Goal: Use online tool/utility: Utilize a website feature to perform a specific function

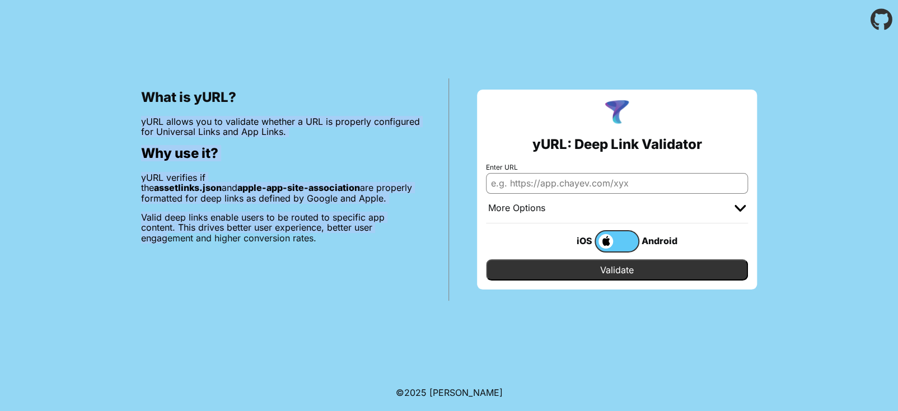
drag, startPoint x: 266, startPoint y: 56, endPoint x: 306, endPoint y: 234, distance: 182.4
click at [306, 234] on div "What is yURL? yURL allows you to validate whether a URL is properly configured …" at bounding box center [449, 169] width 898 height 261
click at [303, 264] on div "What is yURL? yURL allows you to validate whether a URL is properly configured …" at bounding box center [281, 189] width 336 height 222
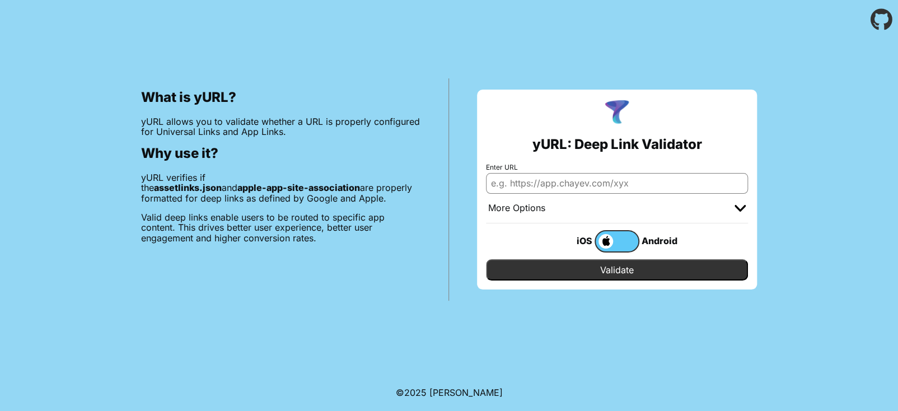
click at [616, 237] on label at bounding box center [616, 241] width 45 height 22
click at [0, 0] on input "checkbox" at bounding box center [0, 0] width 0 height 0
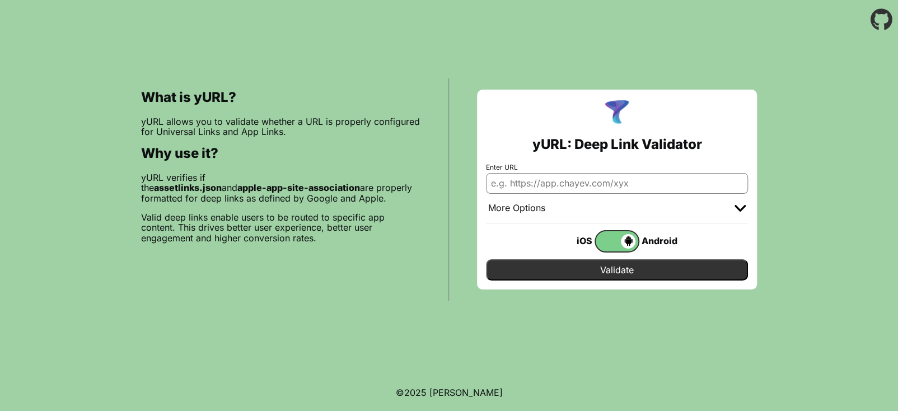
click at [616, 237] on span at bounding box center [615, 241] width 40 height 15
click at [0, 0] on input "checkbox" at bounding box center [0, 0] width 0 height 0
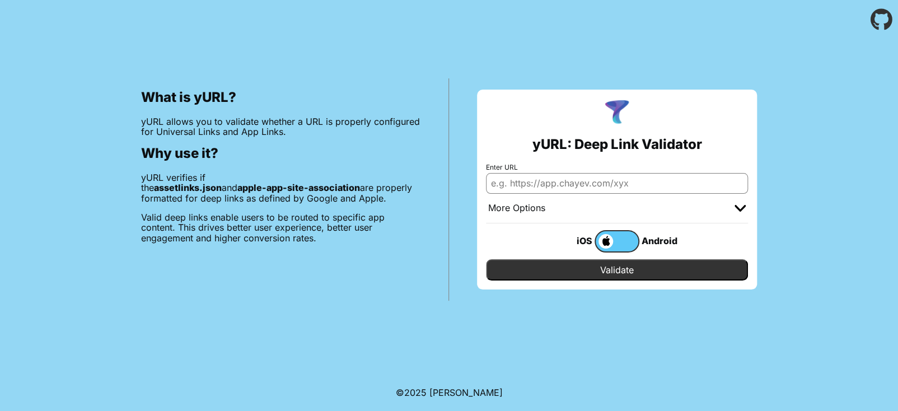
click at [616, 237] on label at bounding box center [616, 241] width 45 height 22
click at [0, 0] on input "checkbox" at bounding box center [0, 0] width 0 height 0
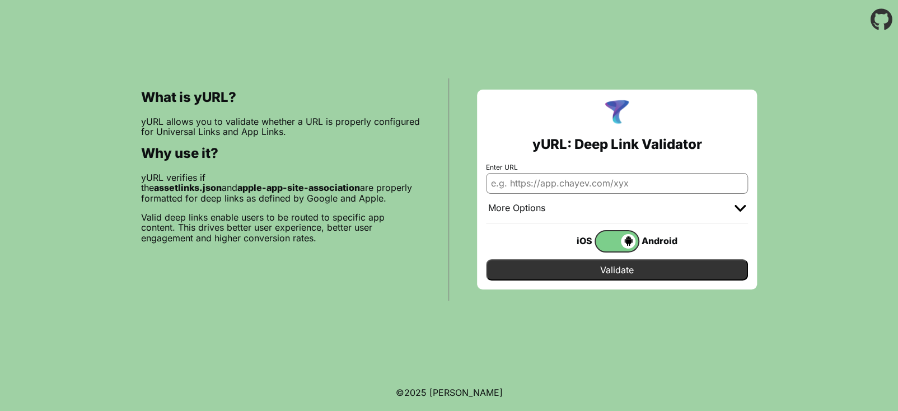
click at [616, 237] on span at bounding box center [615, 241] width 40 height 15
click at [0, 0] on input "checkbox" at bounding box center [0, 0] width 0 height 0
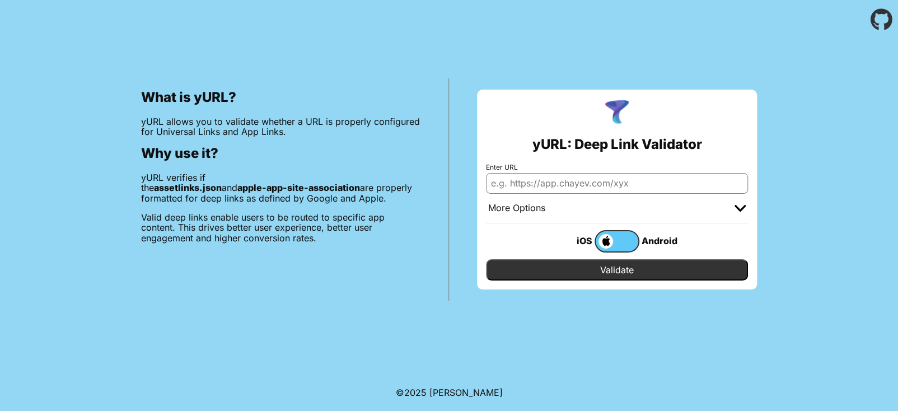
click at [733, 207] on div "More Options" at bounding box center [617, 209] width 262 height 30
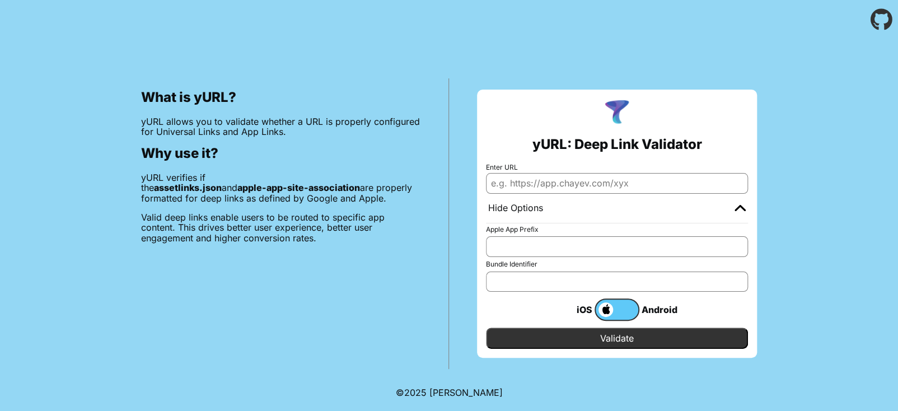
click at [733, 207] on div "Hide Options" at bounding box center [617, 209] width 262 height 30
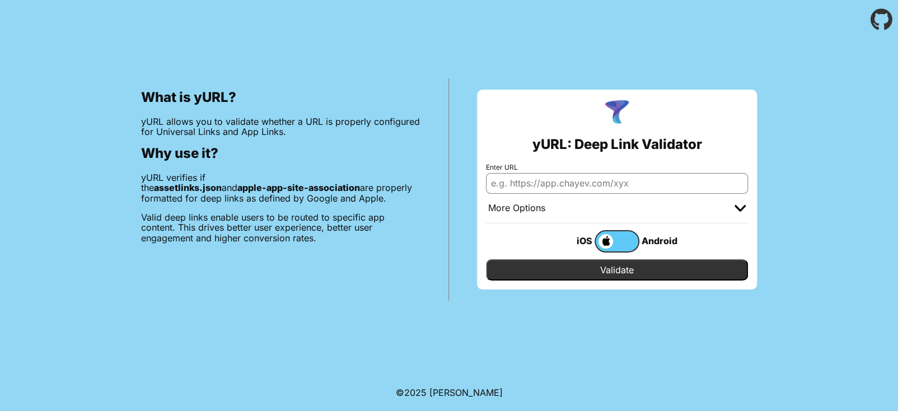
click at [564, 182] on input "Enter URL" at bounding box center [617, 183] width 262 height 20
paste input "[URL][DOMAIN_NAME]"
type input "[URL][DOMAIN_NAME]"
click at [644, 266] on input "Validate" at bounding box center [617, 269] width 262 height 21
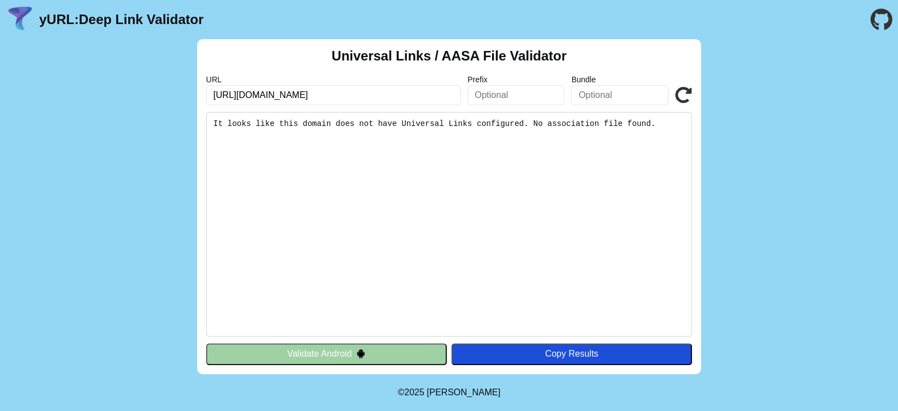
click at [743, 217] on div "Universal Links / AASA File Validator URL https://app.adjust.com/1rtxn1zc Prefi…" at bounding box center [449, 206] width 898 height 335
click at [384, 350] on button "Validate Android" at bounding box center [326, 353] width 241 height 21
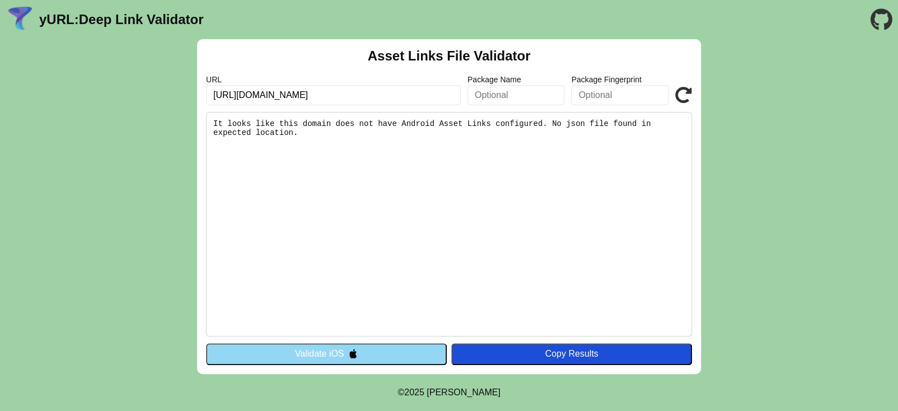
drag, startPoint x: 354, startPoint y: 97, endPoint x: 154, endPoint y: 91, distance: 199.9
click at [154, 91] on div "Asset Links File Validator URL https://app.adjust.com/1rtxn1zc Package Name Pac…" at bounding box center [449, 206] width 898 height 335
paste input "dash.koop.ly/I5KNgkiO"
type input "https://dash.koop.ly/I5KNgkiO"
click at [414, 351] on button "Validate iOS" at bounding box center [326, 353] width 241 height 21
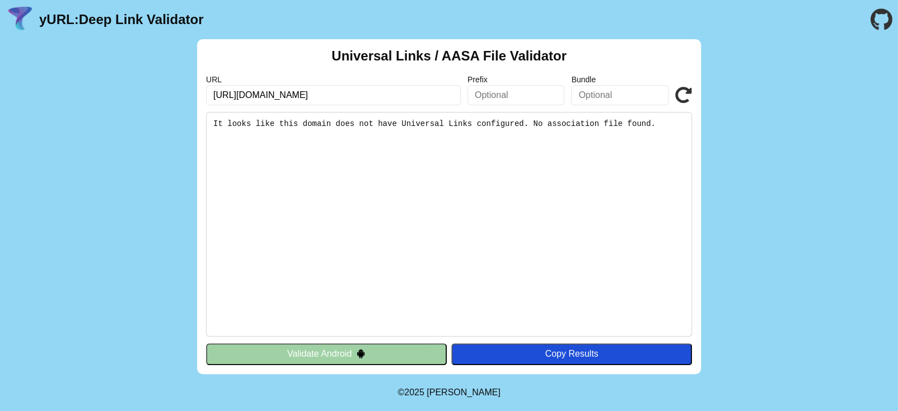
click at [368, 351] on button "Validate Android" at bounding box center [326, 353] width 241 height 21
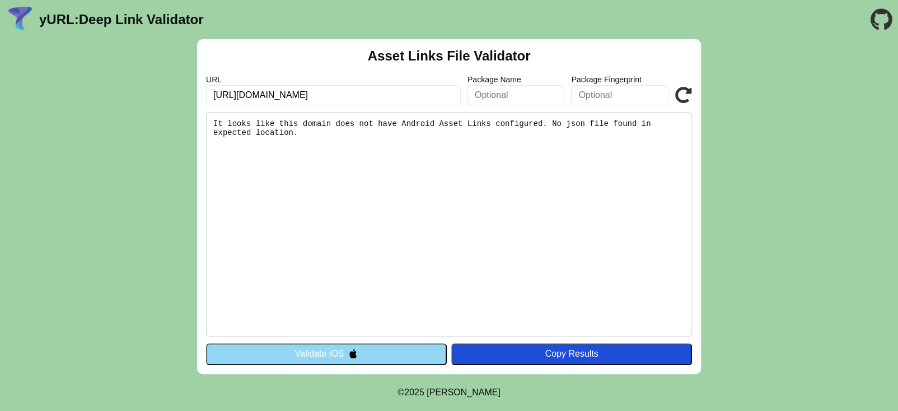
click at [378, 82] on label "URL" at bounding box center [333, 79] width 255 height 9
click at [342, 97] on input "[URL][DOMAIN_NAME]" at bounding box center [333, 95] width 255 height 20
drag, startPoint x: 388, startPoint y: 99, endPoint x: 90, endPoint y: 104, distance: 297.8
click at [90, 104] on div "Asset Links File Validator URL https://app.adjust.com/1rtxn1zc Package Name Pac…" at bounding box center [449, 206] width 898 height 335
paste input "deepdowndigging://open"
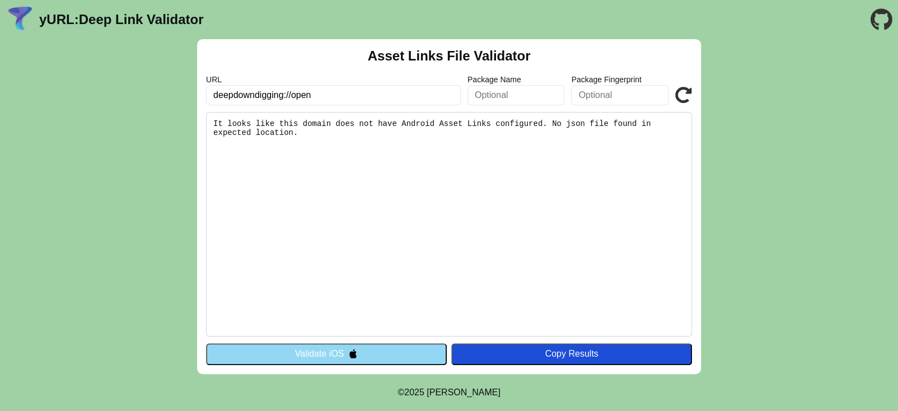
type input "deepdowndigging://open"
click at [339, 351] on button "Validate iOS" at bounding box center [326, 353] width 241 height 21
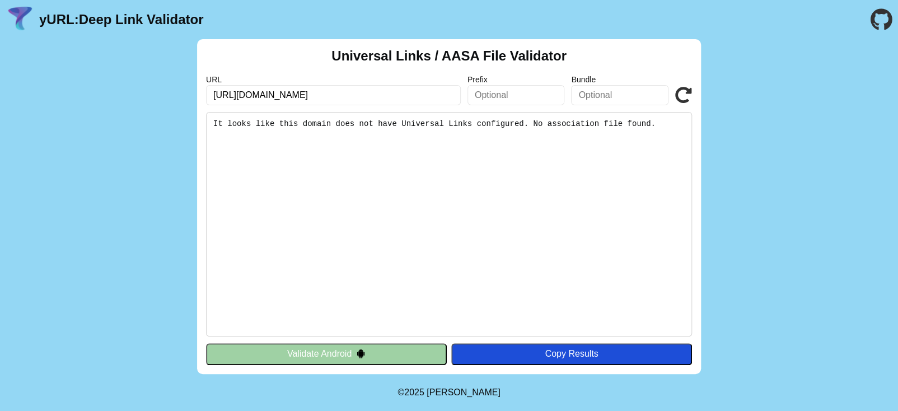
click at [354, 336] on pre "It looks like this domain does not have Universal Links configured. No associat…" at bounding box center [449, 224] width 486 height 224
click at [362, 354] on img at bounding box center [361, 354] width 10 height 10
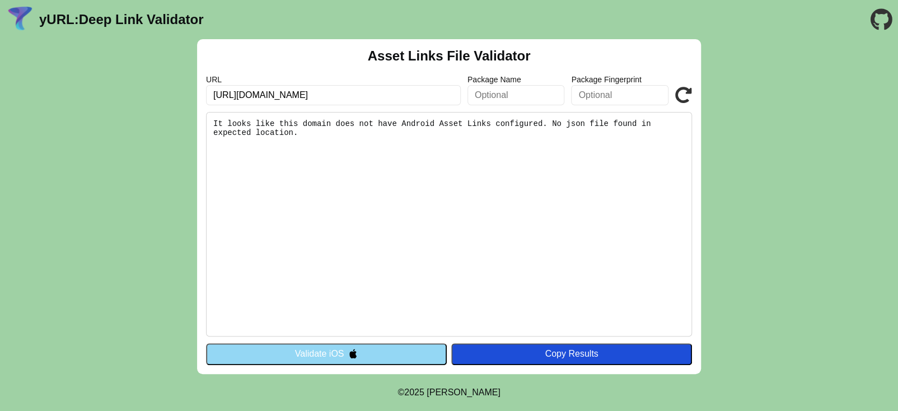
click at [342, 98] on input "[URL][DOMAIN_NAME]" at bounding box center [333, 95] width 255 height 20
drag, startPoint x: 377, startPoint y: 99, endPoint x: 112, endPoint y: 101, distance: 264.7
click at [112, 101] on div "Asset Links File Validator URL [URL][DOMAIN_NAME] Package Name Package Fingerpr…" at bounding box center [449, 206] width 898 height 335
paste input "deepdowndigging://open"
type input "deepdowndigging://open"
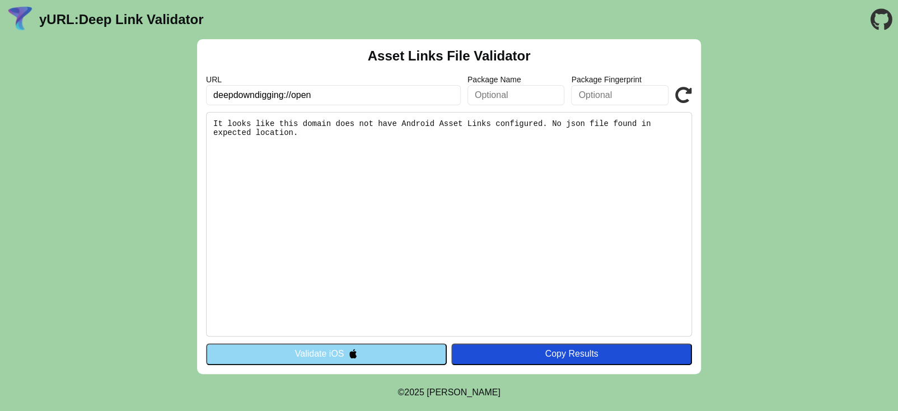
click at [322, 346] on button "Validate iOS" at bounding box center [326, 353] width 241 height 21
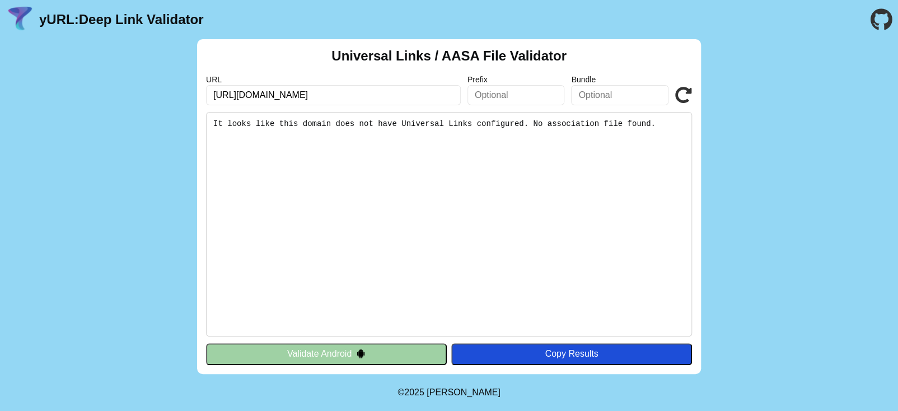
click at [355, 336] on div "Universal Links / AASA File Validator URL [URL][DOMAIN_NAME] Prefix Bundle Vali…" at bounding box center [449, 206] width 504 height 335
click at [355, 345] on button "Validate Android" at bounding box center [326, 353] width 241 height 21
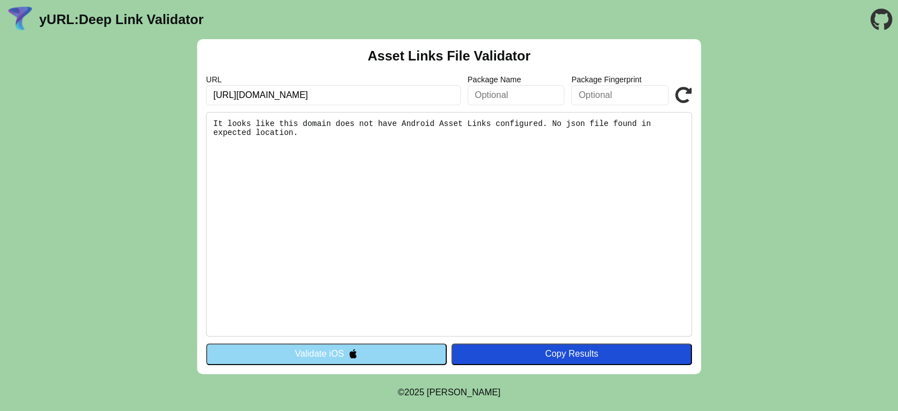
drag, startPoint x: 238, startPoint y: 94, endPoint x: 187, endPoint y: 96, distance: 51.0
click at [187, 96] on div "Asset Links File Validator URL https://app.adjust.com/1rtxn1zc Package Name Pac…" at bounding box center [449, 206] width 898 height 335
drag, startPoint x: 339, startPoint y: 98, endPoint x: 107, endPoint y: 99, distance: 231.7
click at [107, 99] on div "Asset Links File Validator URL app.adjust.com/1rtxn1zc Package Name Package Fin…" at bounding box center [449, 206] width 898 height 335
paste input "https://goblinswood.onelink.me/iZGz/open"
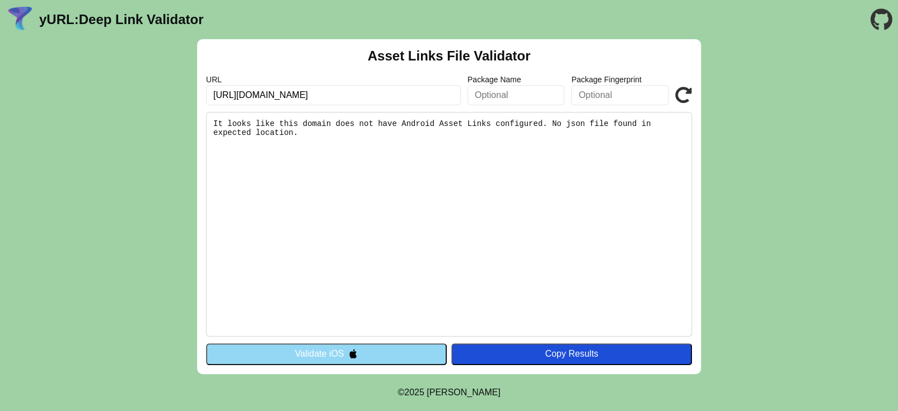
type input "https://goblinswood.onelink.me/iZGz/open"
click at [343, 356] on button "Validate iOS" at bounding box center [326, 353] width 241 height 21
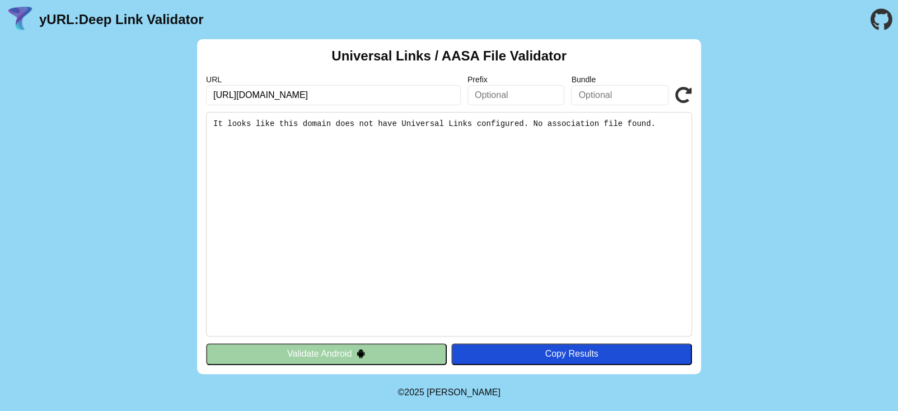
drag, startPoint x: 360, startPoint y: 94, endPoint x: 152, endPoint y: 83, distance: 207.9
click at [152, 83] on div "Universal Links / AASA File Validator URL https://app.adjust.com/1rtxn1zc Prefi…" at bounding box center [449, 206] width 898 height 335
paste input "goblinswood.onelink.me/iZGz/open"
type input "https://goblinswood.onelink.me/iZGz/open"
click at [339, 353] on button "Validate Android" at bounding box center [326, 353] width 241 height 21
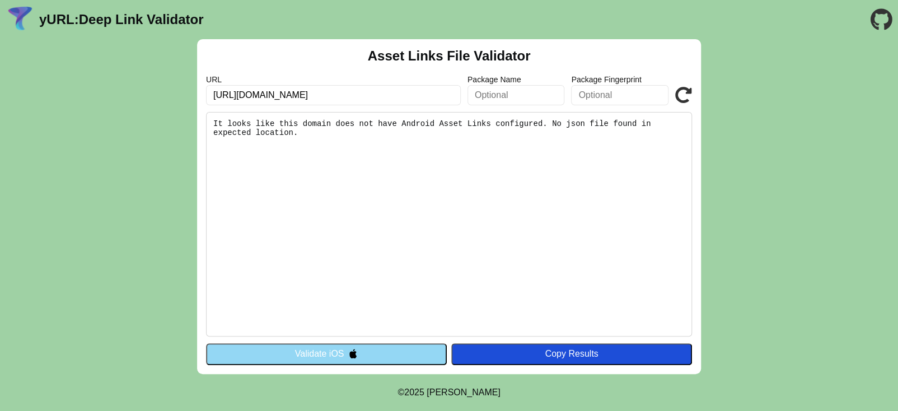
drag, startPoint x: 294, startPoint y: 123, endPoint x: 528, endPoint y: 151, distance: 236.2
click at [528, 151] on pre "It looks like this domain does not have Android Asset Links configured. No json…" at bounding box center [449, 224] width 486 height 224
click at [527, 215] on pre "It looks like this domain does not have Android Asset Links configured. No json…" at bounding box center [449, 224] width 486 height 224
